Goal: Task Accomplishment & Management: Manage account settings

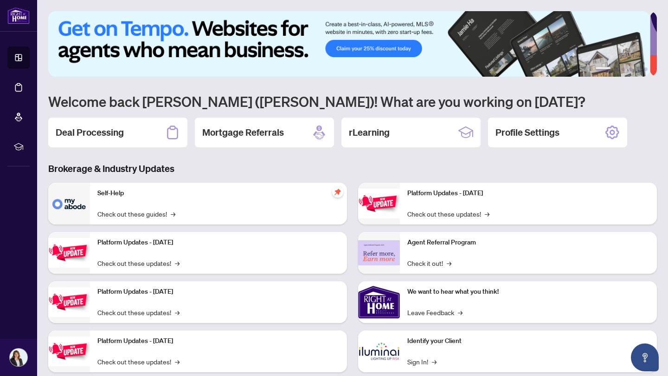
click at [171, 132] on icon at bounding box center [172, 132] width 15 height 15
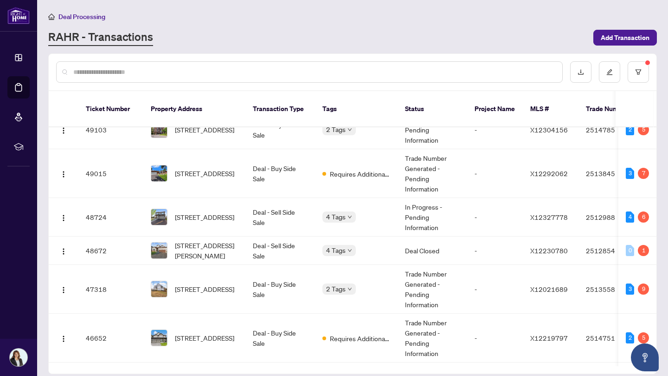
scroll to position [79, 0]
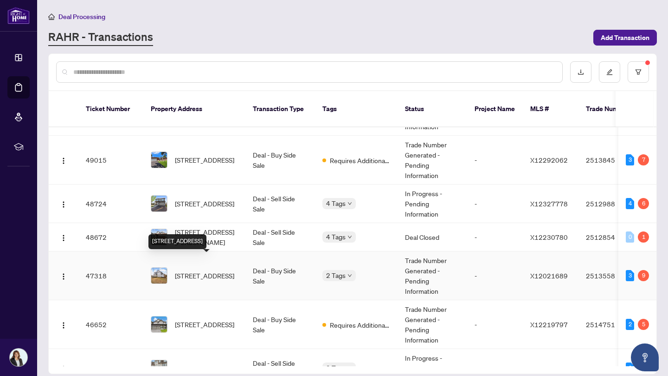
click at [214, 270] on span "[STREET_ADDRESS]" at bounding box center [204, 275] width 59 height 10
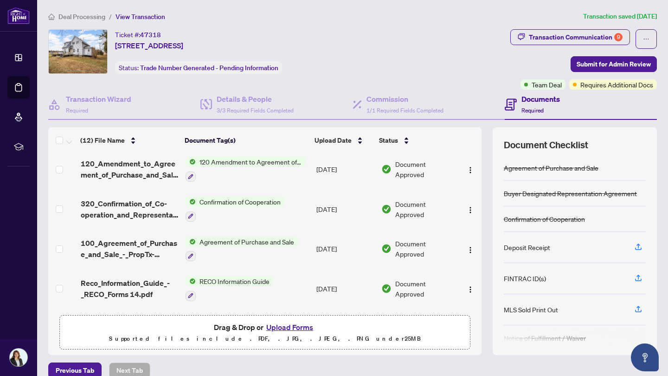
scroll to position [278, 0]
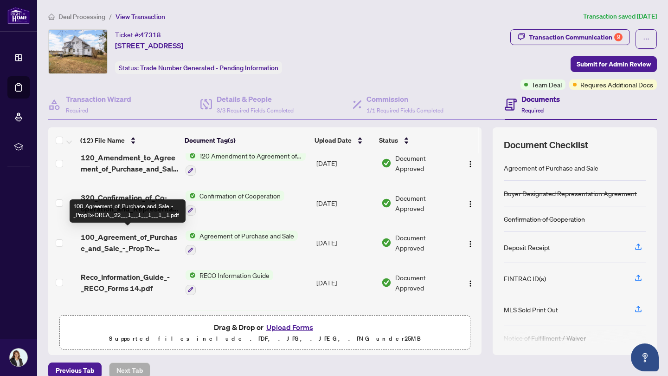
click at [139, 244] on span "100_Agreement_of_Purchase_and_Sale_-_PropTx-OREA__22___1___1___1___1__1.pdf" at bounding box center [129, 242] width 97 height 22
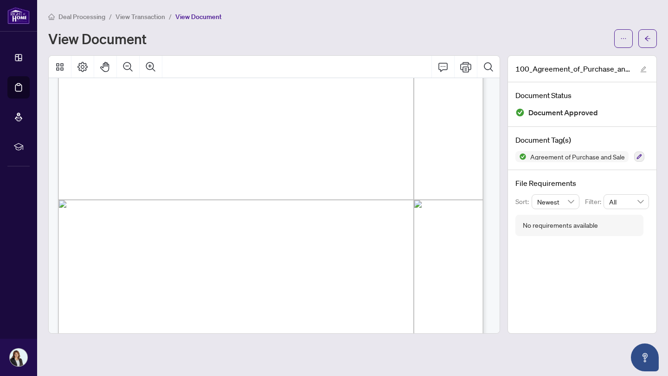
scroll to position [4763, 0]
click at [652, 39] on button "button" at bounding box center [648, 38] width 19 height 19
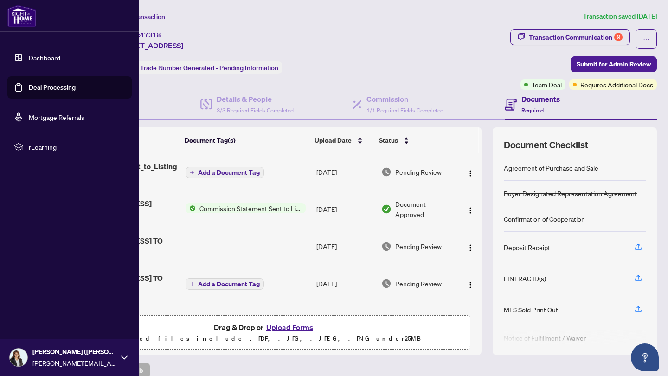
click at [34, 85] on link "Deal Processing" at bounding box center [52, 87] width 47 height 8
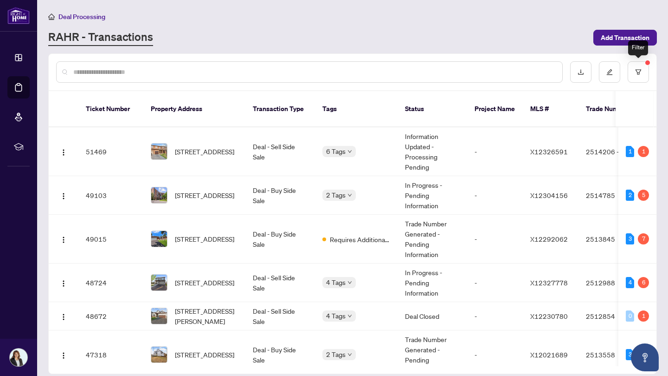
click at [637, 72] on icon "filter" at bounding box center [639, 72] width 6 height 6
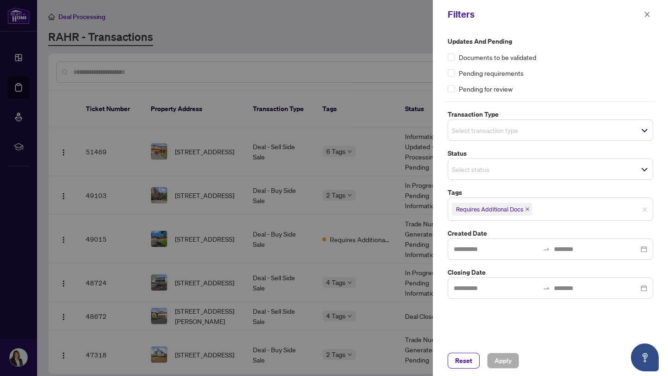
click at [467, 364] on span "Reset" at bounding box center [463, 360] width 17 height 15
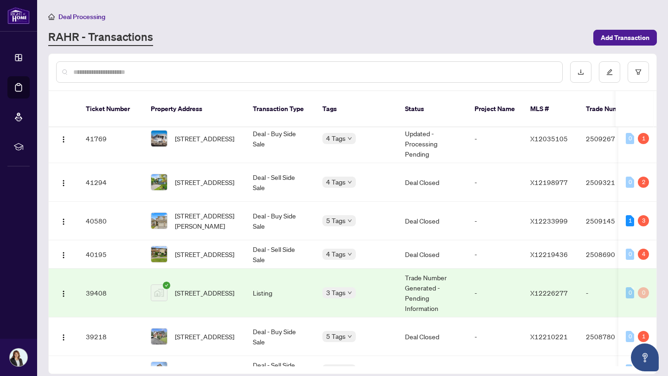
scroll to position [941, 0]
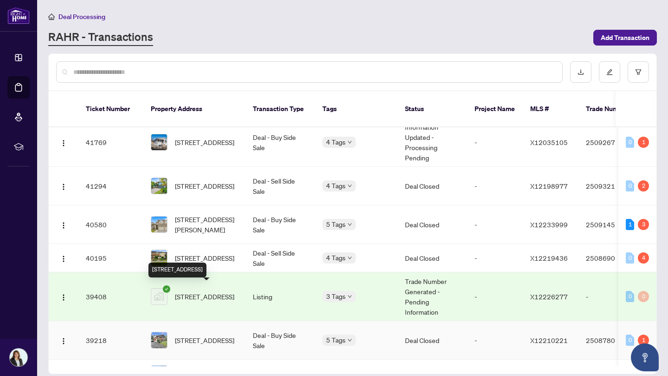
click at [223, 335] on span "[STREET_ADDRESS]" at bounding box center [204, 340] width 59 height 10
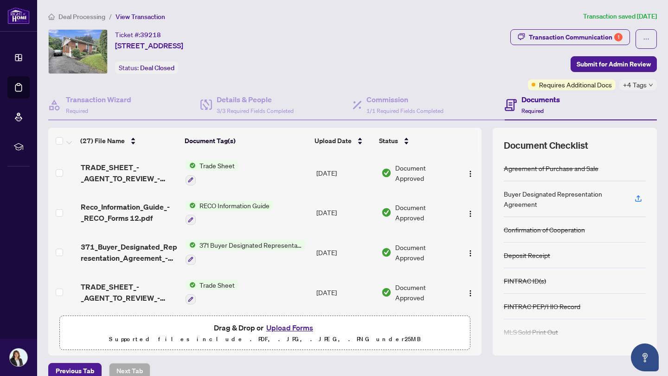
scroll to position [240, 0]
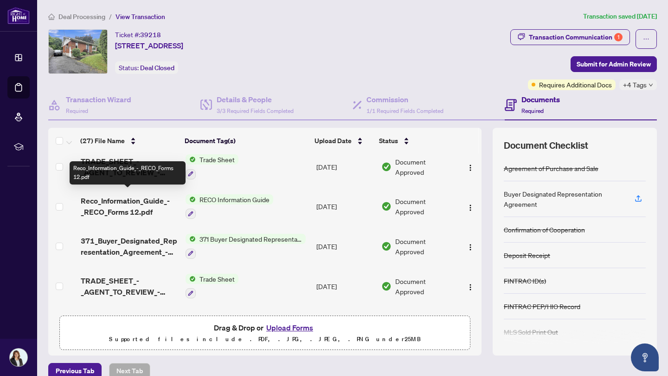
click at [138, 204] on span "Reco_Information_Guide_-_RECO_Forms 12.pdf" at bounding box center [129, 206] width 97 height 22
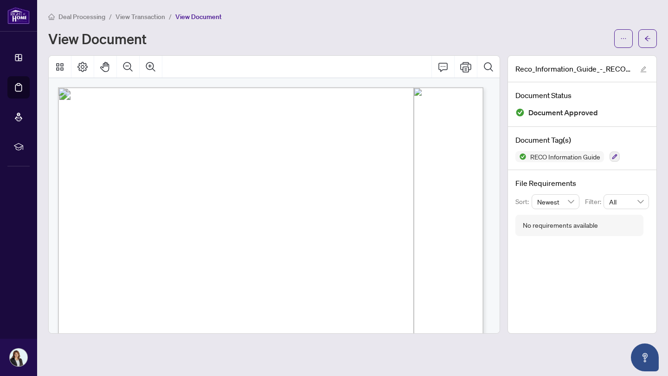
click at [623, 40] on icon "ellipsis" at bounding box center [624, 38] width 6 height 6
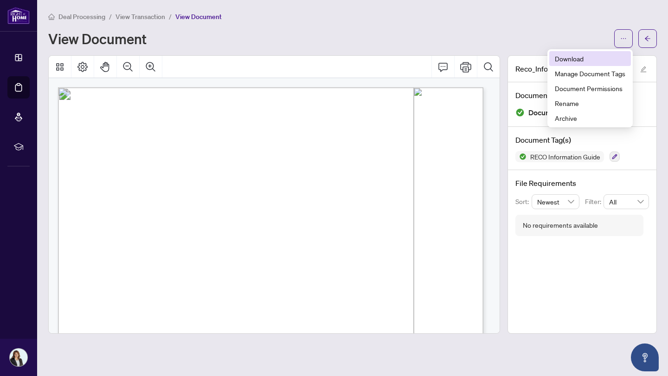
click at [601, 58] on span "Download" at bounding box center [590, 58] width 71 height 10
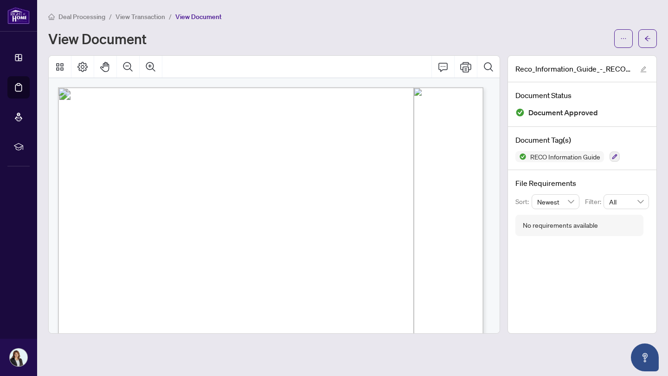
click at [652, 34] on button "button" at bounding box center [648, 38] width 19 height 19
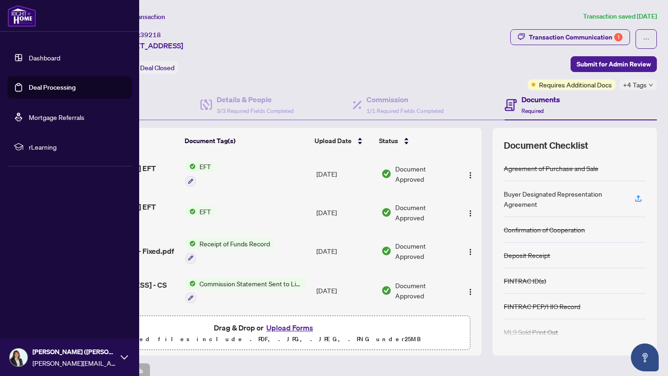
click at [29, 84] on link "Deal Processing" at bounding box center [52, 87] width 47 height 8
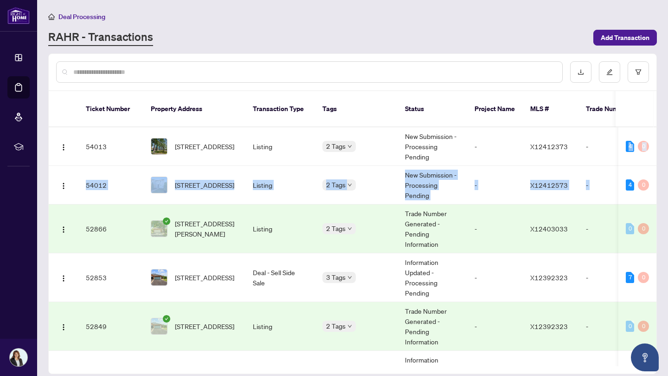
drag, startPoint x: 658, startPoint y: 145, endPoint x: 663, endPoint y: 166, distance: 22.0
click at [663, 166] on main "Deal Processing [PERSON_NAME] - Transactions Add Transaction Ticket Number Prop…" at bounding box center [352, 188] width 631 height 376
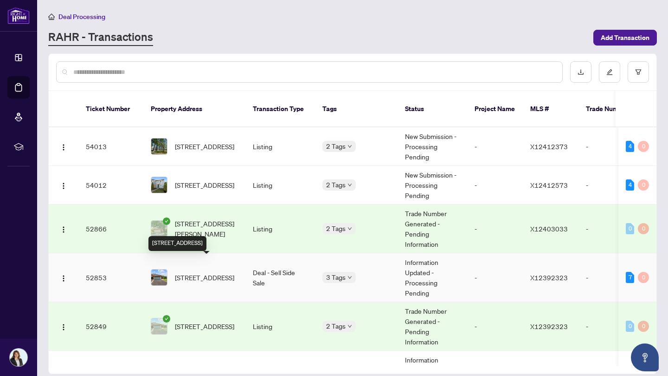
click at [210, 272] on span "[STREET_ADDRESS]" at bounding box center [204, 277] width 59 height 10
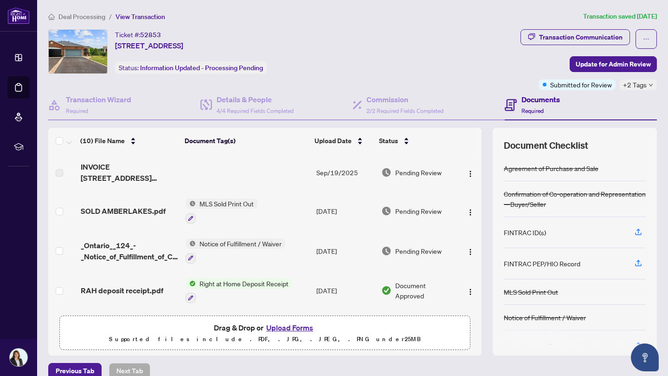
click at [588, 65] on span "Update for Admin Review" at bounding box center [613, 64] width 75 height 15
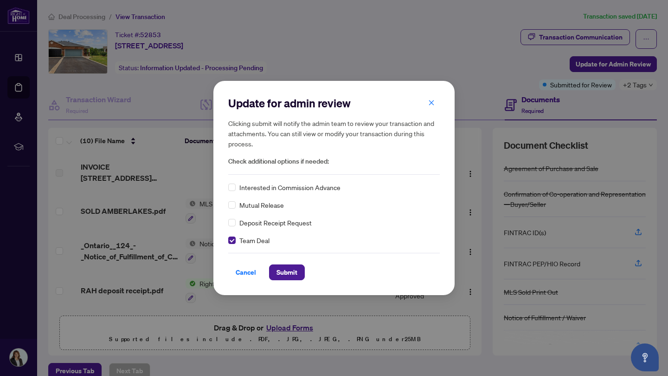
click at [293, 275] on span "Submit" at bounding box center [287, 272] width 21 height 15
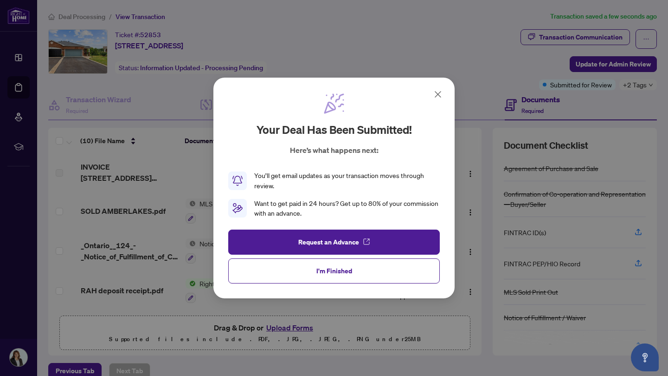
click at [316, 274] on button "I'm Finished" at bounding box center [334, 270] width 212 height 25
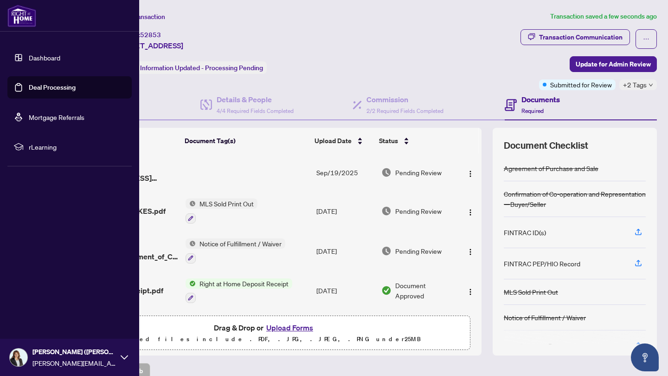
click at [40, 85] on link "Deal Processing" at bounding box center [52, 87] width 47 height 8
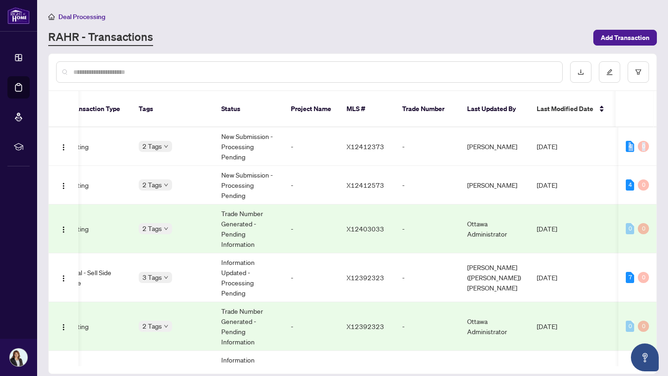
scroll to position [0, 263]
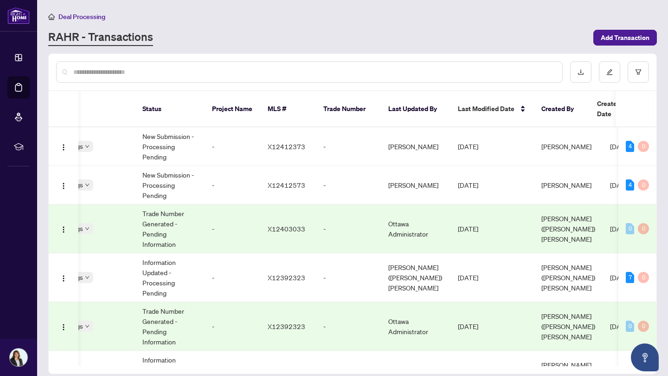
drag, startPoint x: 653, startPoint y: 129, endPoint x: 661, endPoint y: 141, distance: 14.2
click at [661, 141] on main "Deal Processing [PERSON_NAME] - Transactions Add Transaction Ticket Number Prop…" at bounding box center [352, 188] width 631 height 376
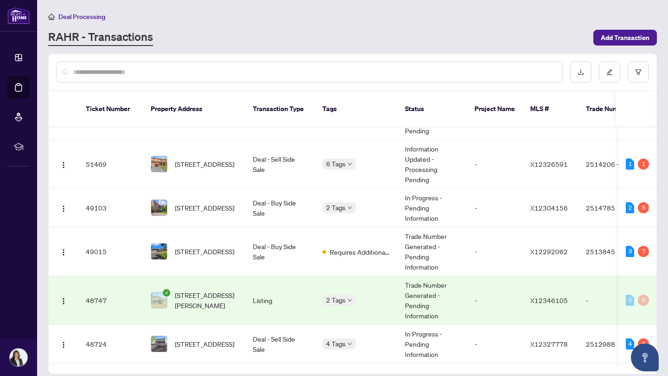
scroll to position [257, 0]
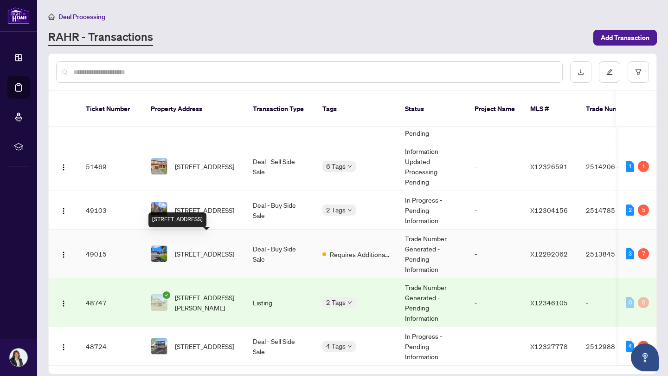
click at [187, 248] on span "[STREET_ADDRESS]" at bounding box center [204, 253] width 59 height 10
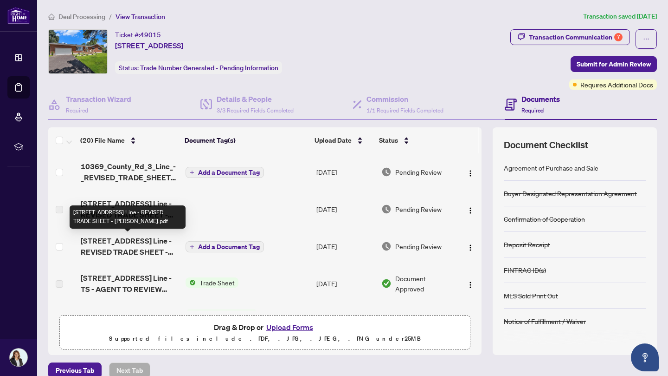
click at [146, 242] on span "[STREET_ADDRESS] Line - REVISED TRADE SHEET - [PERSON_NAME].pdf" at bounding box center [129, 246] width 97 height 22
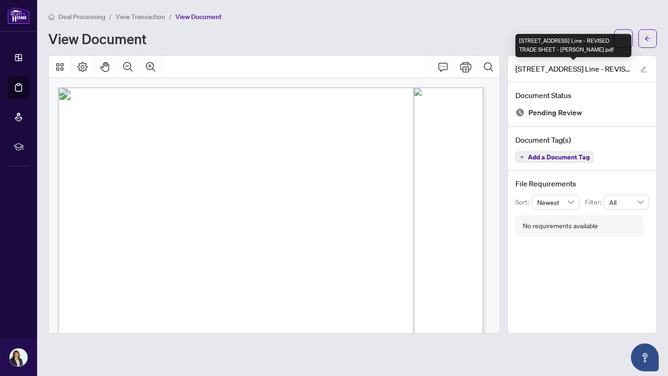
click at [628, 36] on div "[STREET_ADDRESS] Line - REVISED TRADE SHEET - [PERSON_NAME].pdf" at bounding box center [574, 45] width 116 height 23
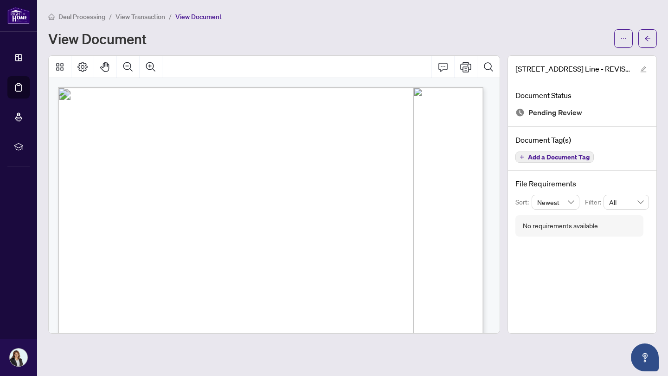
click at [623, 39] on icon "ellipsis" at bounding box center [624, 38] width 6 height 6
click at [576, 58] on span "Download" at bounding box center [590, 58] width 71 height 10
click at [648, 35] on icon "arrow-left" at bounding box center [648, 38] width 6 height 6
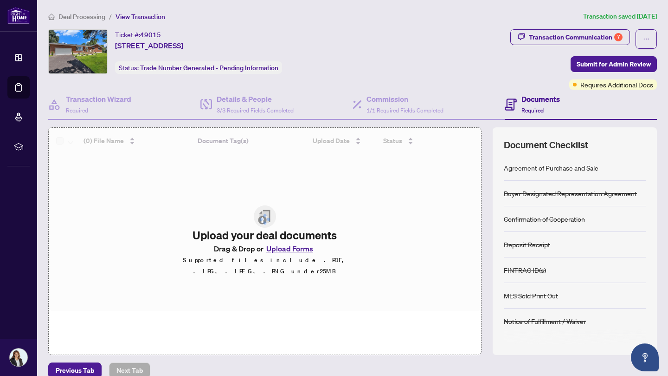
click at [289, 252] on div at bounding box center [265, 219] width 433 height 183
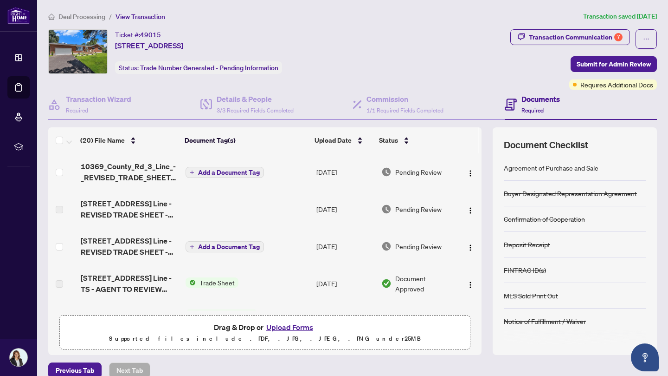
click at [279, 327] on button "Upload Forms" at bounding box center [290, 327] width 52 height 12
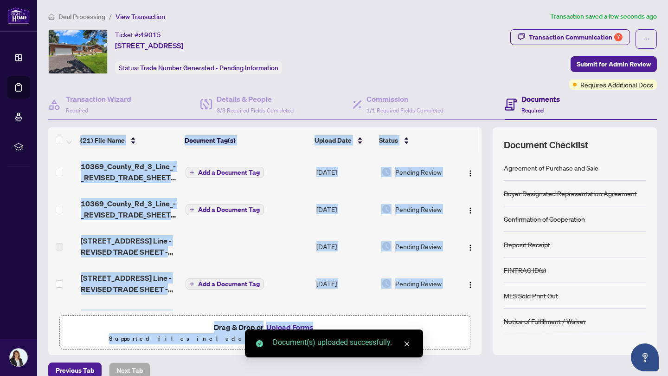
drag, startPoint x: 473, startPoint y: 163, endPoint x: 481, endPoint y: 260, distance: 96.9
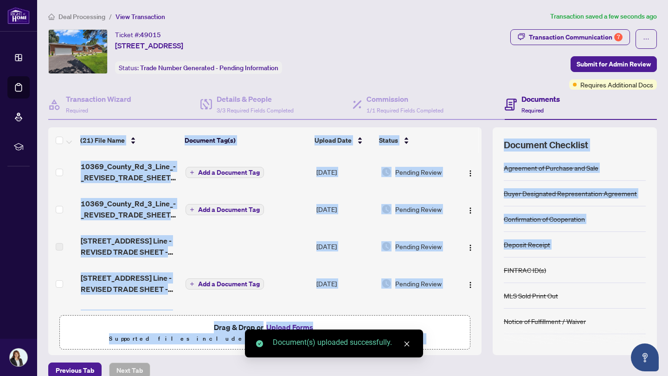
click at [598, 65] on span "Submit for Admin Review" at bounding box center [614, 64] width 74 height 15
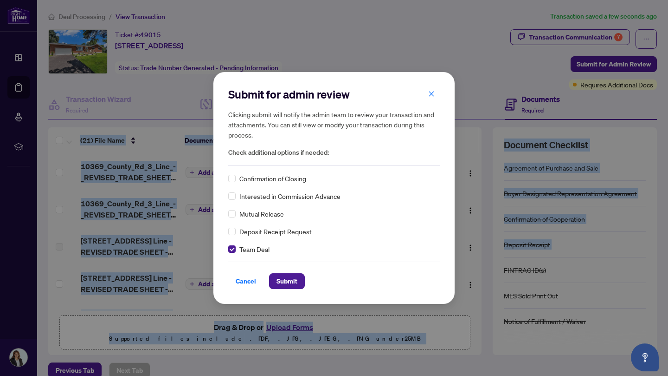
click at [286, 282] on span "Submit" at bounding box center [287, 280] width 21 height 15
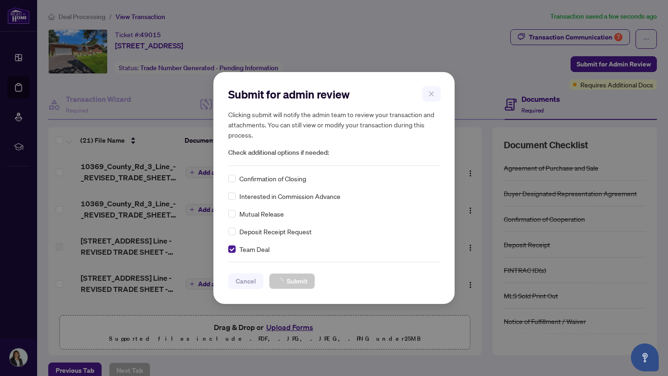
click at [19, 86] on div "Submit for admin review Clicking submit will notify the admin team to review yo…" at bounding box center [334, 188] width 668 height 376
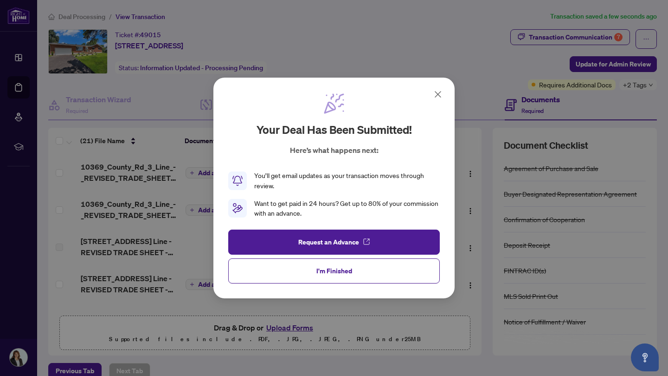
click at [327, 270] on span "I'm Finished" at bounding box center [335, 270] width 36 height 15
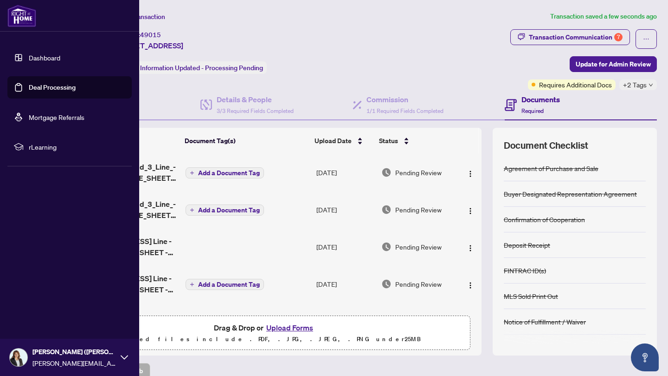
click at [29, 83] on link "Deal Processing" at bounding box center [52, 87] width 47 height 8
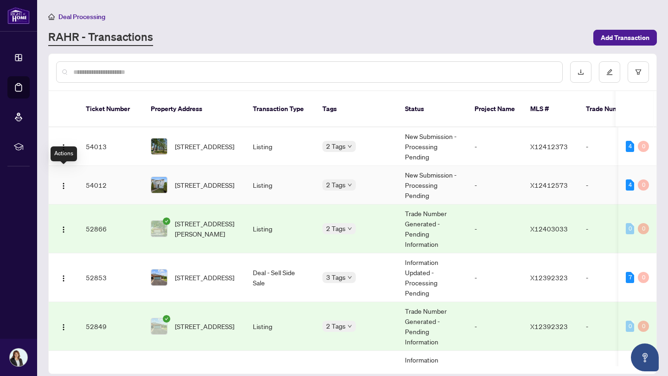
click at [63, 182] on img "button" at bounding box center [63, 185] width 7 height 7
click at [204, 228] on td "[STREET_ADDRESS][PERSON_NAME]" at bounding box center [194, 228] width 102 height 49
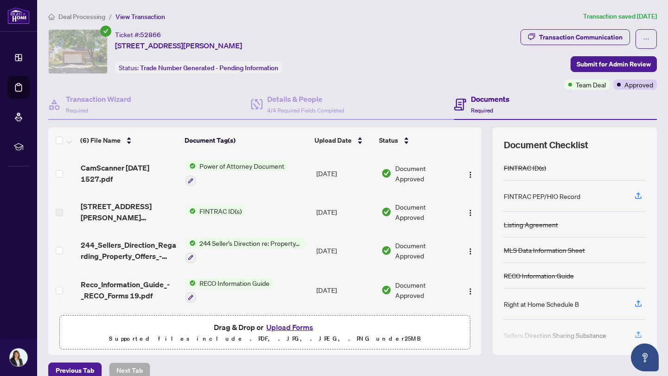
click at [643, 41] on icon "ellipsis" at bounding box center [646, 39] width 6 height 6
click at [627, 55] on span "Transaction Permissions" at bounding box center [607, 59] width 71 height 10
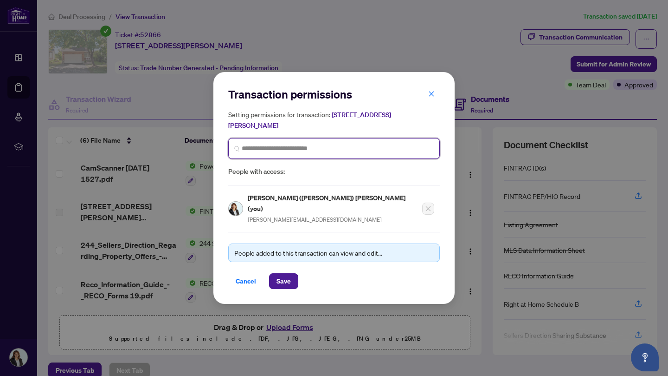
click at [312, 151] on input "search" at bounding box center [338, 148] width 192 height 10
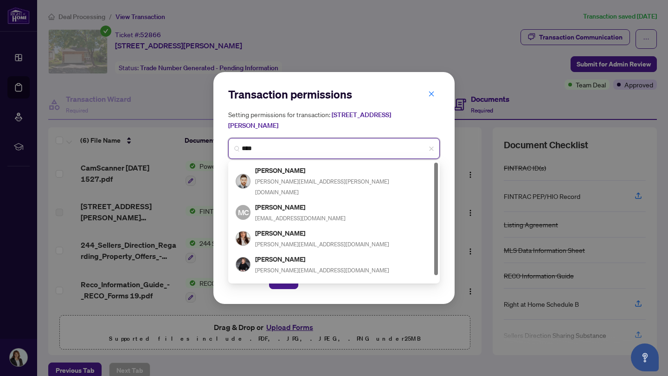
type input "*****"
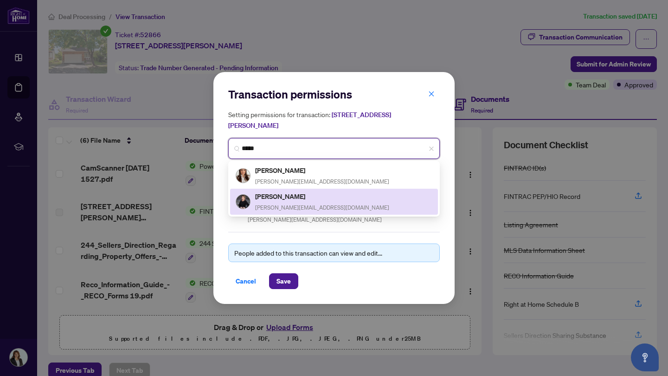
click at [308, 200] on h5 "[PERSON_NAME]" at bounding box center [322, 196] width 134 height 11
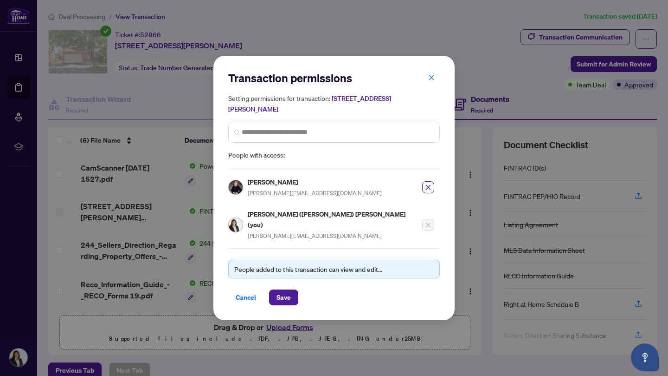
click at [285, 292] on span "Save" at bounding box center [284, 297] width 14 height 15
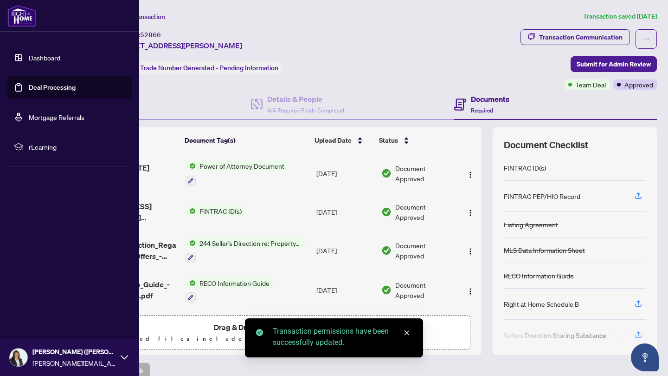
click at [29, 85] on link "Deal Processing" at bounding box center [52, 87] width 47 height 8
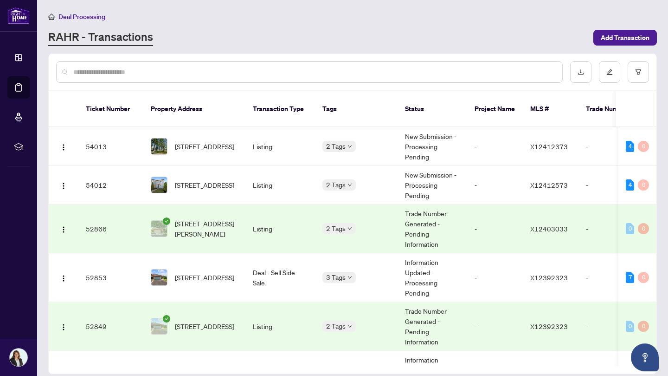
drag, startPoint x: 657, startPoint y: 128, endPoint x: 660, endPoint y: 141, distance: 13.7
click at [660, 141] on main "Deal Processing [PERSON_NAME] - Transactions Add Transaction Ticket Number Prop…" at bounding box center [352, 188] width 631 height 376
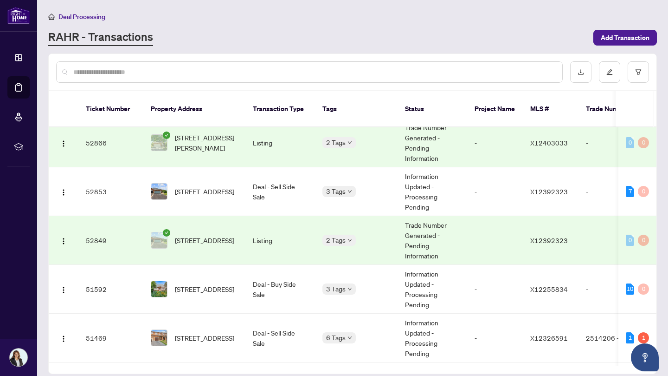
scroll to position [81, 0]
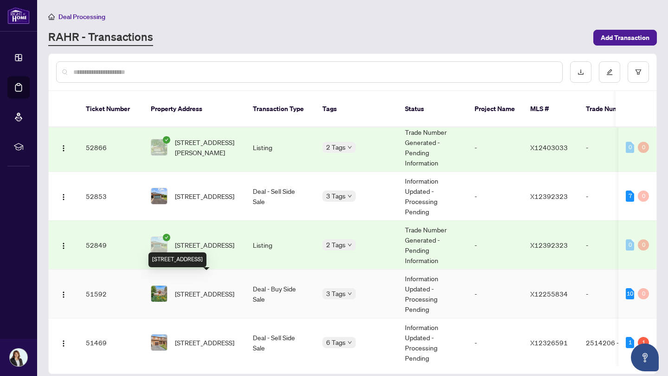
click at [211, 288] on span "[STREET_ADDRESS]" at bounding box center [204, 293] width 59 height 10
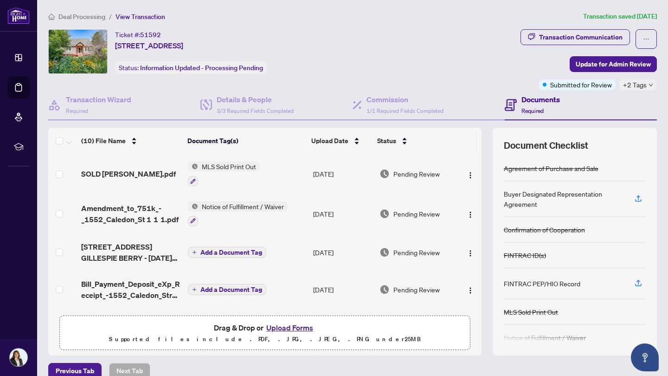
click at [643, 41] on icon "ellipsis" at bounding box center [646, 39] width 6 height 6
click at [623, 57] on span "Transaction Permissions" at bounding box center [607, 59] width 71 height 10
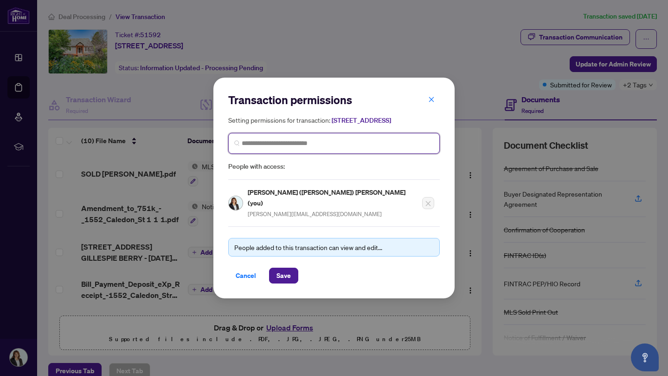
click at [374, 148] on input "search" at bounding box center [338, 143] width 192 height 10
type input "*****"
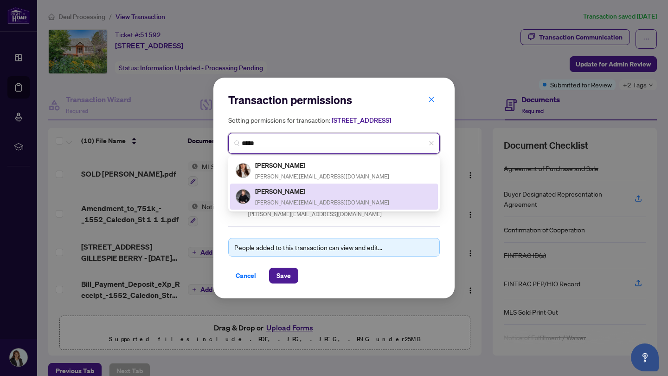
click at [321, 205] on div "Sonya Crites sonya@ottawapropertygals.com" at bounding box center [322, 196] width 134 height 21
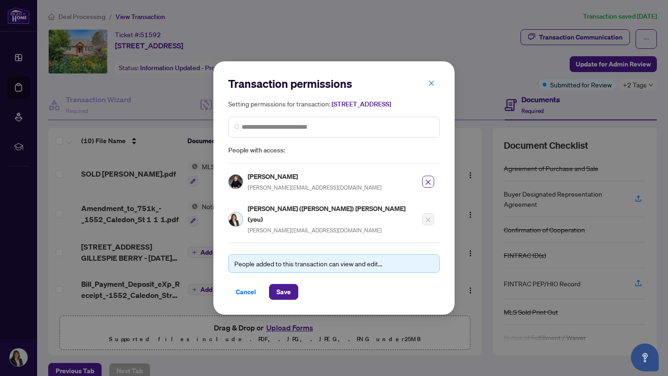
click at [286, 290] on span "Save" at bounding box center [284, 291] width 14 height 15
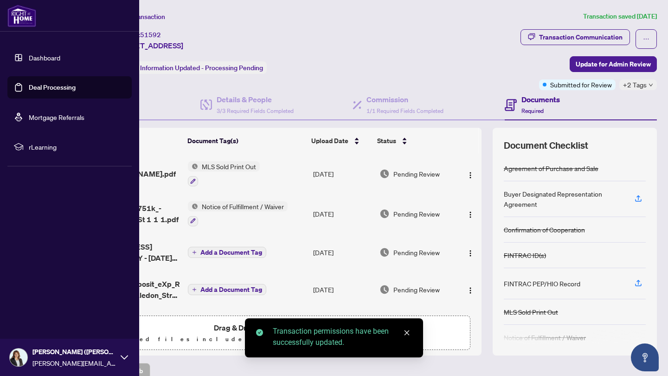
click at [29, 85] on link "Deal Processing" at bounding box center [52, 87] width 47 height 8
